Goal: Information Seeking & Learning: Learn about a topic

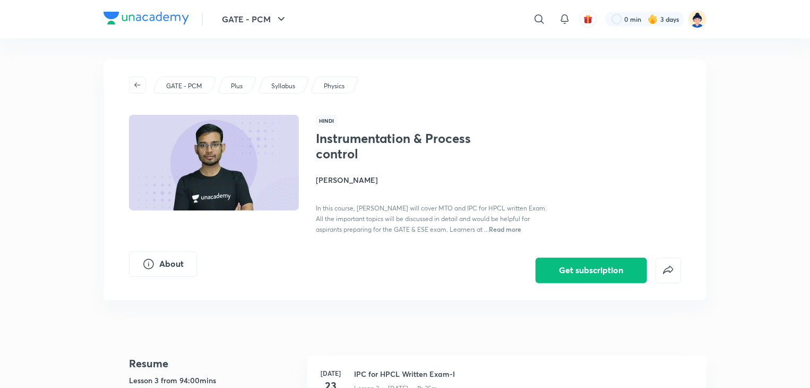
click at [284, 22] on icon "button" at bounding box center [281, 19] width 13 height 13
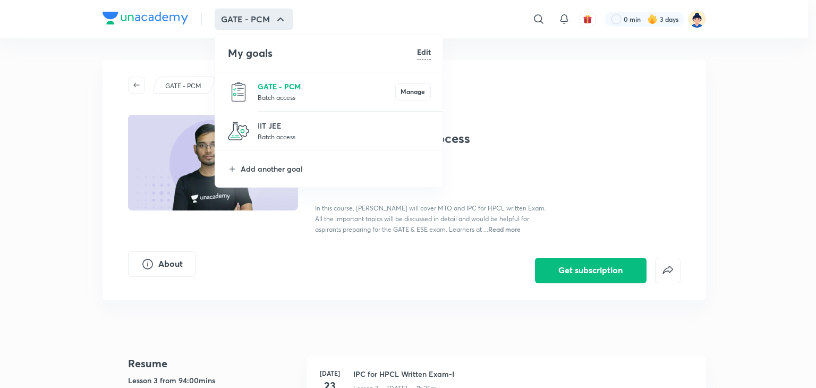
click at [277, 88] on p "GATE - PCM" at bounding box center [327, 86] width 138 height 11
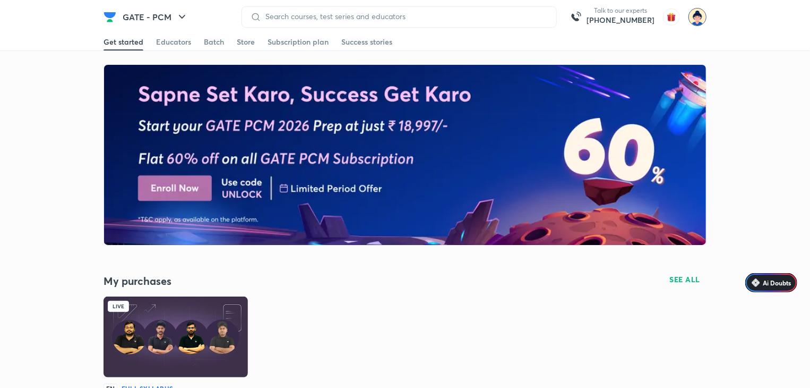
click at [697, 22] on img at bounding box center [698, 17] width 18 height 18
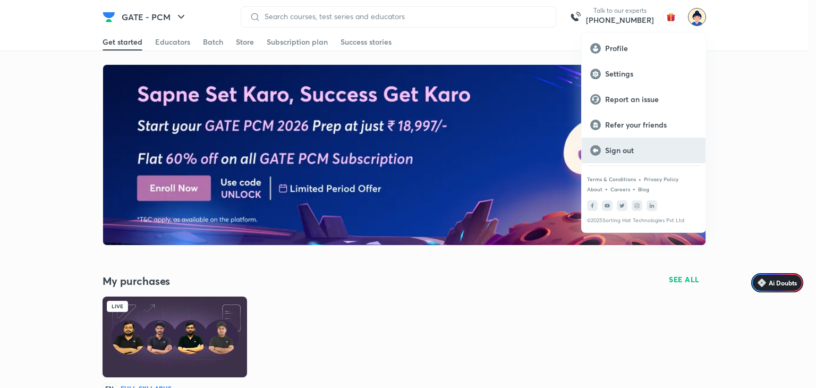
click at [607, 146] on p "Sign out" at bounding box center [651, 150] width 92 height 10
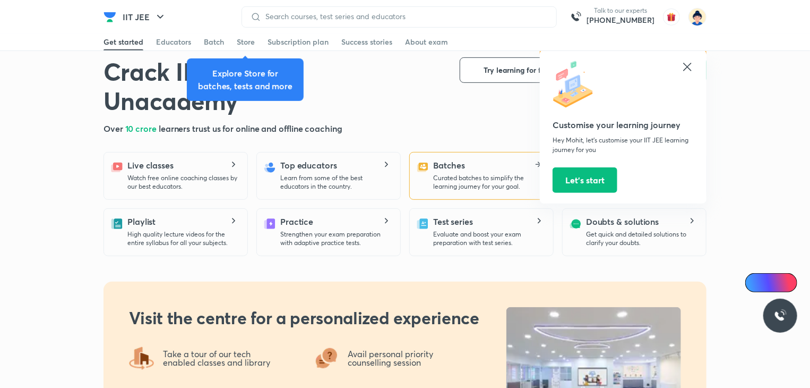
click at [447, 161] on h5 "Batches" at bounding box center [449, 165] width 32 height 13
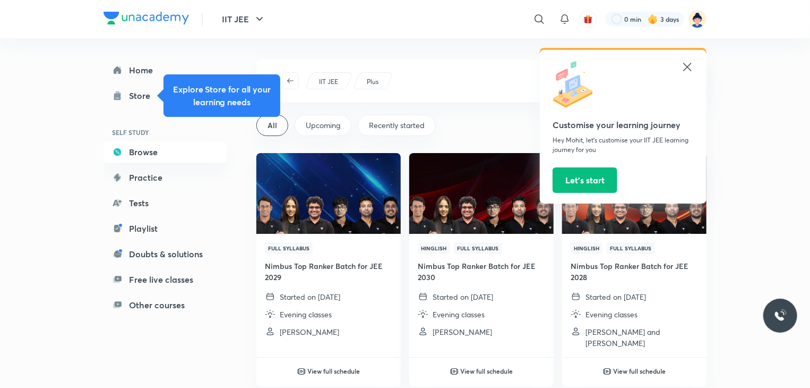
click at [687, 65] on icon at bounding box center [687, 67] width 13 height 13
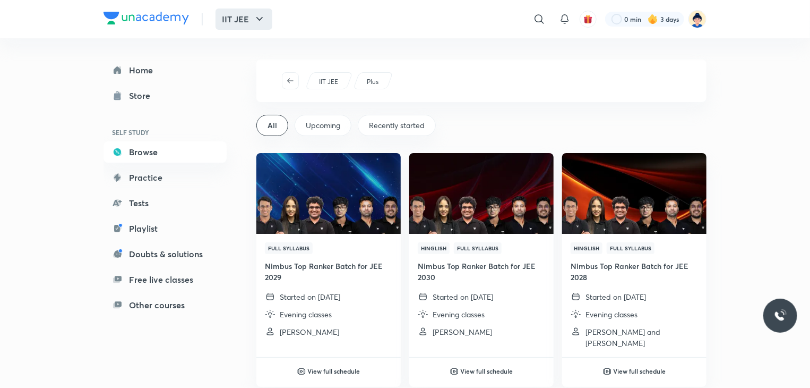
click at [240, 12] on button "IIT JEE" at bounding box center [244, 18] width 57 height 21
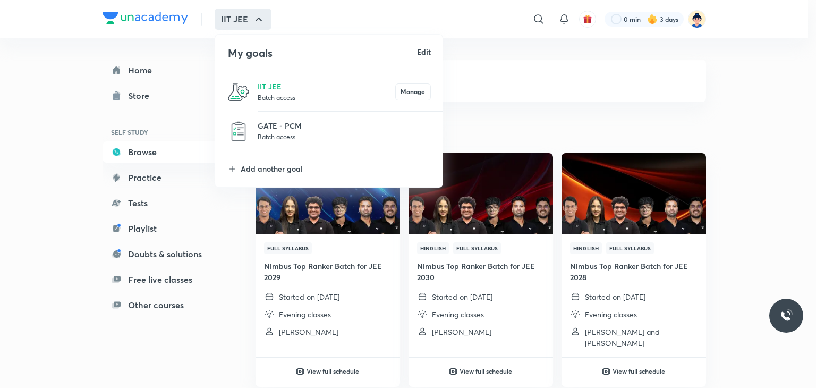
click at [257, 128] on li "GATE - PCM Batch access" at bounding box center [329, 131] width 228 height 39
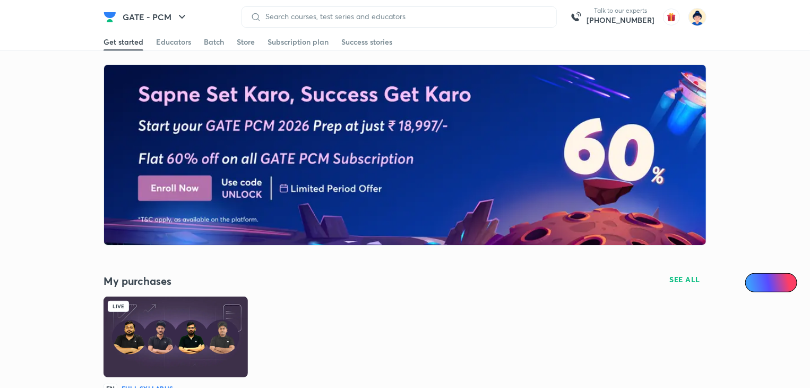
click at [173, 354] on img at bounding box center [176, 336] width 144 height 81
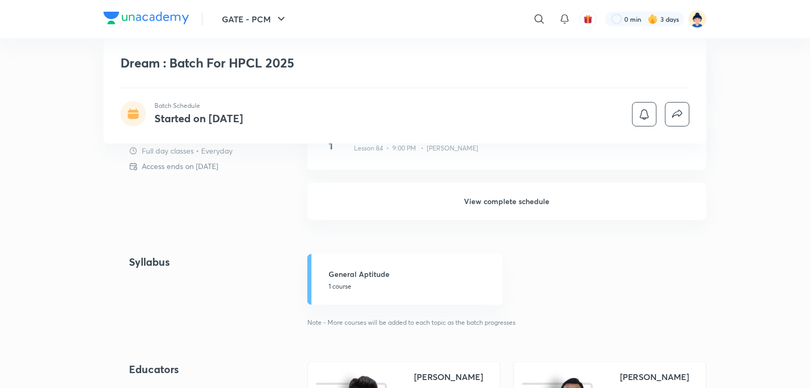
click at [496, 199] on h6 "View complete schedule" at bounding box center [506, 201] width 399 height 37
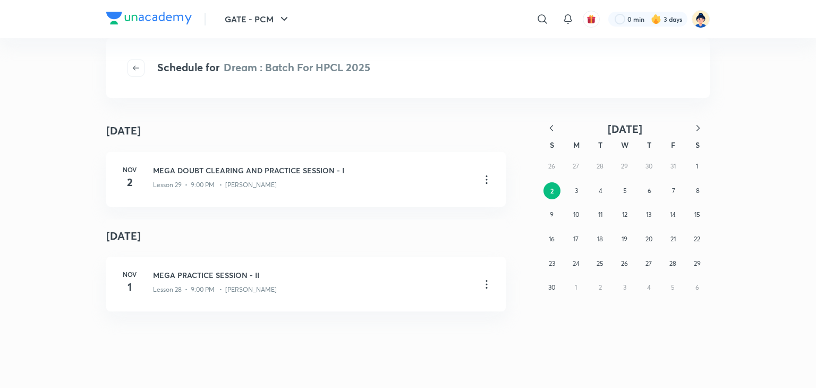
click at [554, 130] on icon "button" at bounding box center [551, 128] width 11 height 11
click at [671, 188] on abbr "11" at bounding box center [673, 190] width 4 height 8
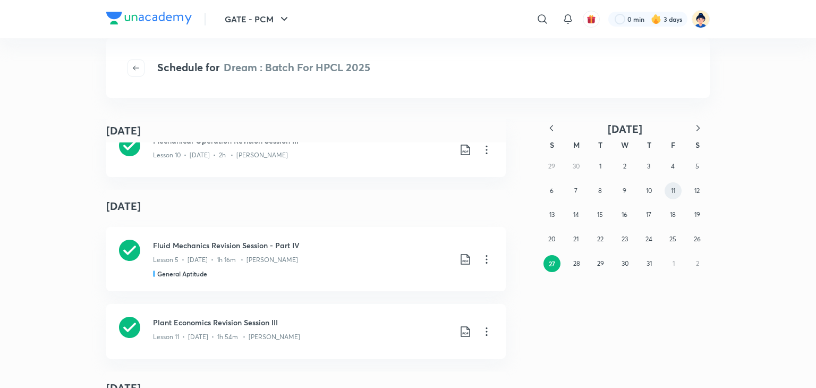
scroll to position [2429, 0]
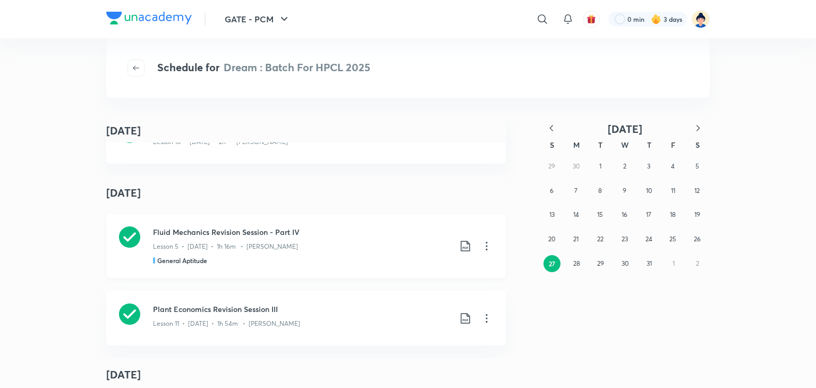
click at [128, 238] on icon at bounding box center [129, 236] width 21 height 21
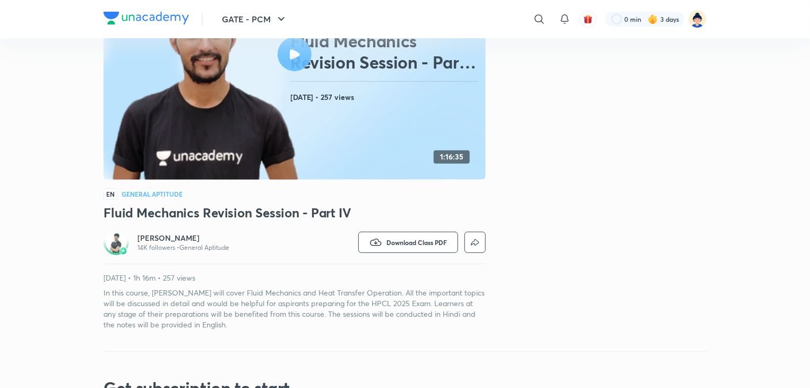
scroll to position [149, 0]
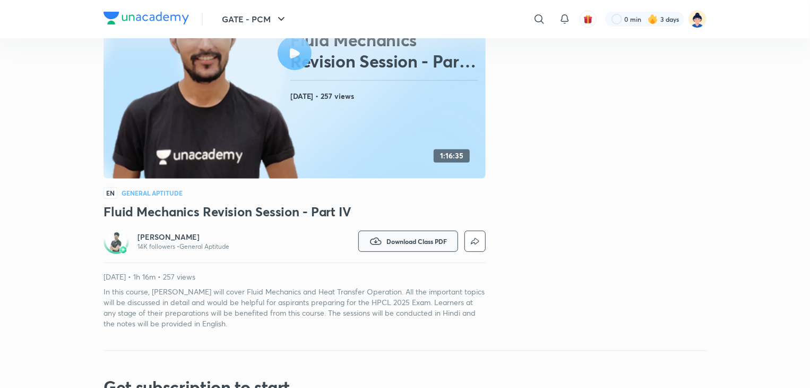
click at [375, 237] on icon "button" at bounding box center [375, 240] width 11 height 7
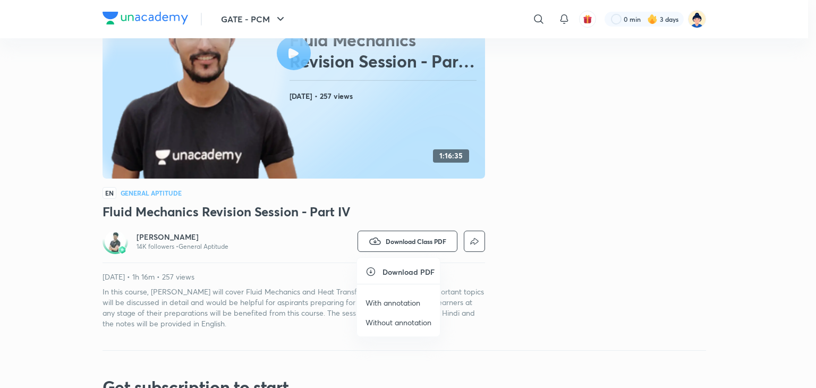
drag, startPoint x: 392, startPoint y: 279, endPoint x: 370, endPoint y: 268, distance: 25.6
click at [370, 268] on ul "Download PDF With annotation Without annotation" at bounding box center [398, 297] width 83 height 79
click at [370, 268] on icon at bounding box center [370, 271] width 11 height 11
click at [383, 301] on p "With annotation" at bounding box center [392, 302] width 55 height 11
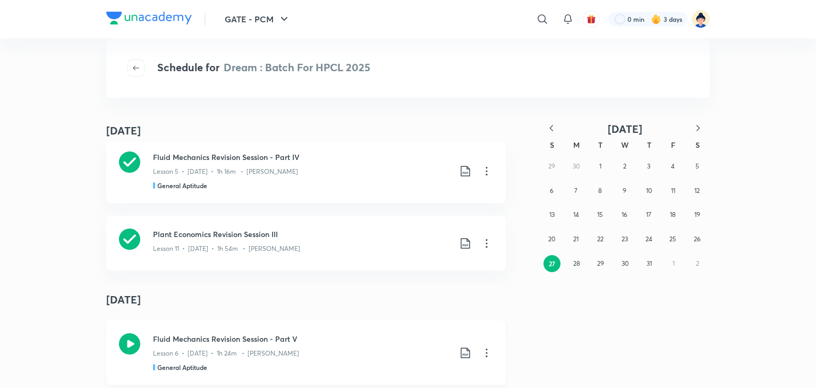
scroll to position [2399, 0]
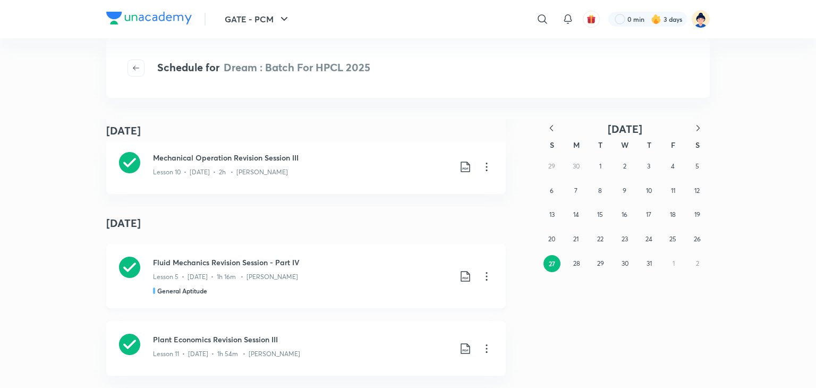
click at [131, 270] on icon at bounding box center [129, 266] width 21 height 21
